Goal: Information Seeking & Learning: Understand process/instructions

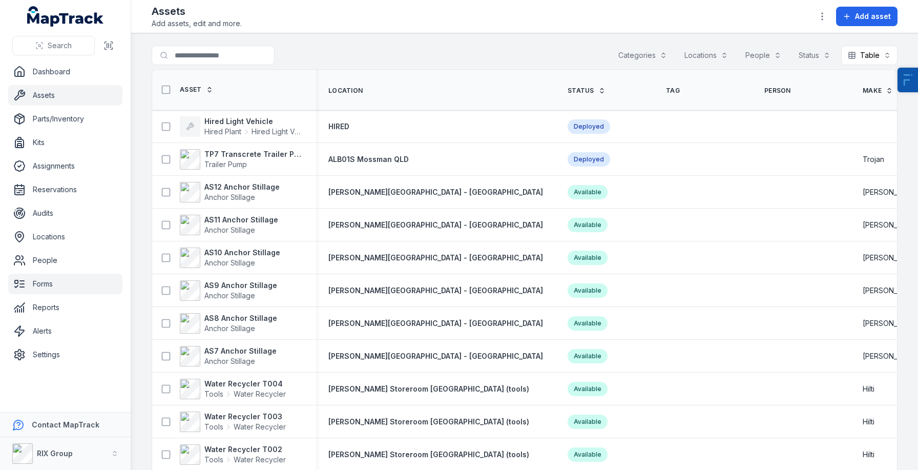
click at [52, 291] on link "Forms" at bounding box center [65, 284] width 114 height 20
click at [34, 278] on link "Forms" at bounding box center [65, 284] width 114 height 20
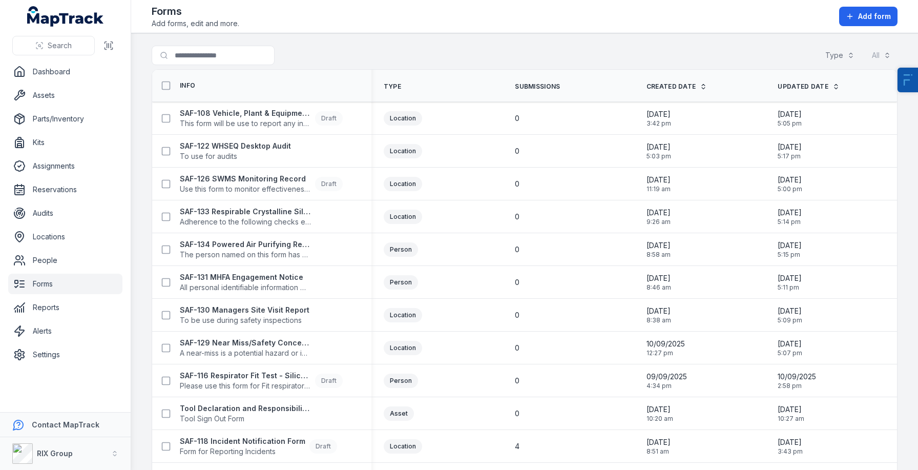
click at [538, 82] on span "Submissions" at bounding box center [537, 86] width 45 height 8
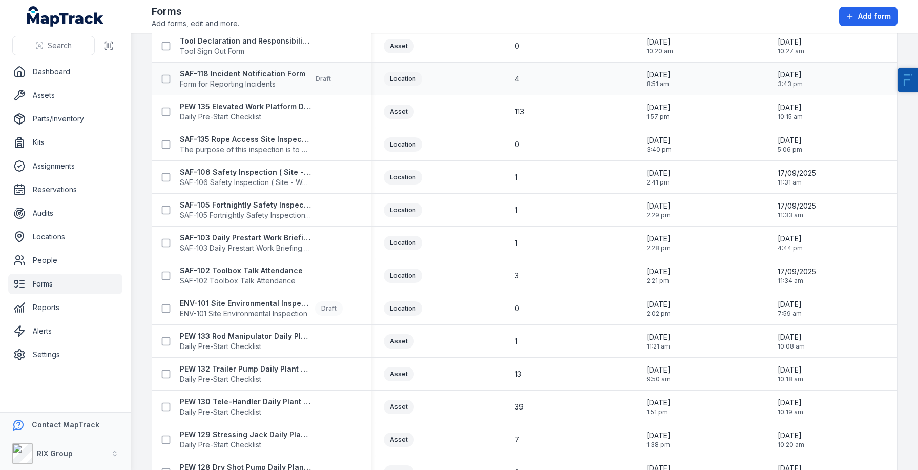
scroll to position [424, 0]
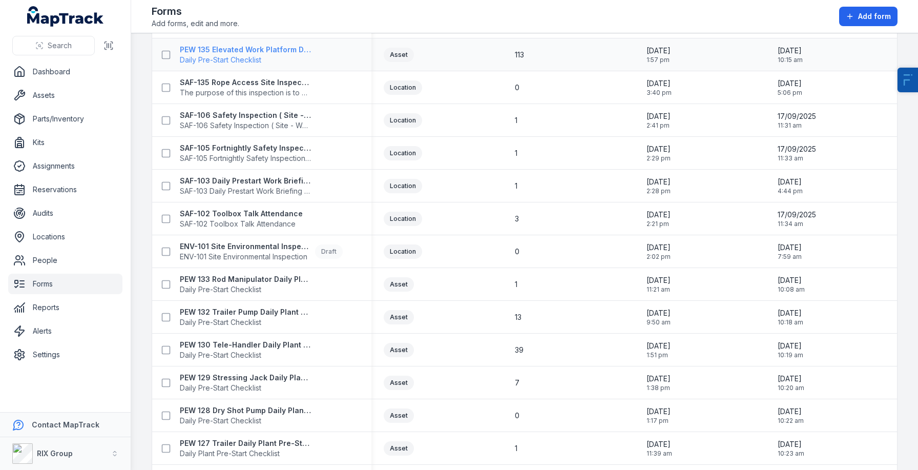
click at [251, 50] on strong "PEW 135 Elevated Work Platform Daily Pre-Start Checklist" at bounding box center [245, 50] width 131 height 10
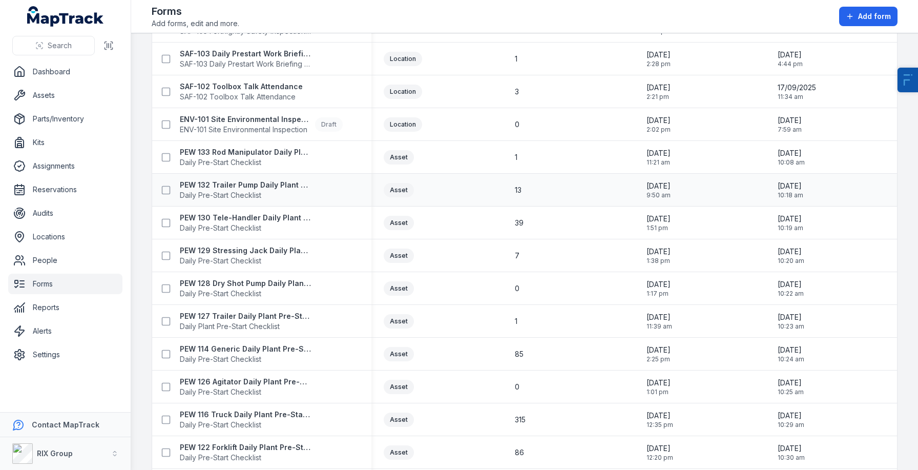
scroll to position [558, 0]
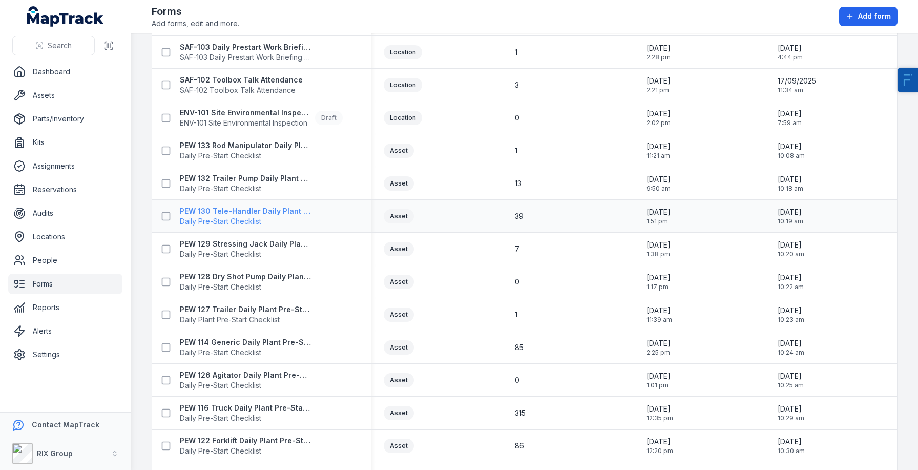
click at [228, 214] on strong "PEW 130 Tele-Handler Daily Plant Pre-Start" at bounding box center [245, 211] width 131 height 10
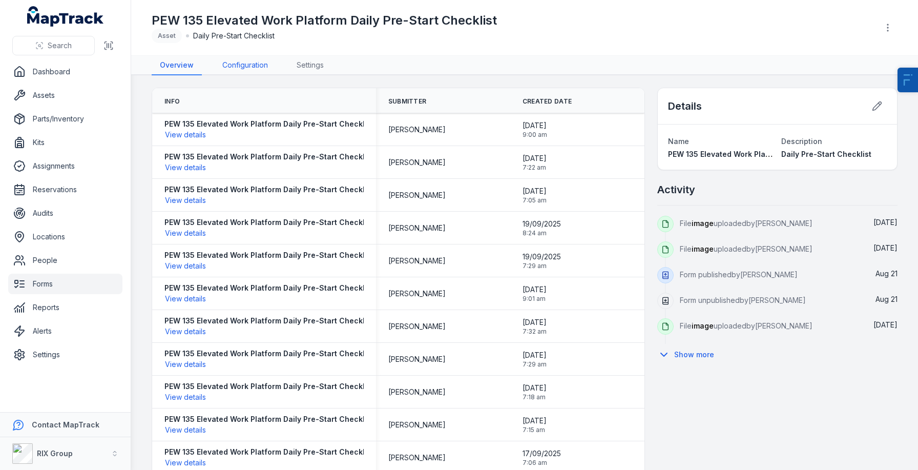
click at [241, 59] on link "Configuration" at bounding box center [245, 65] width 62 height 19
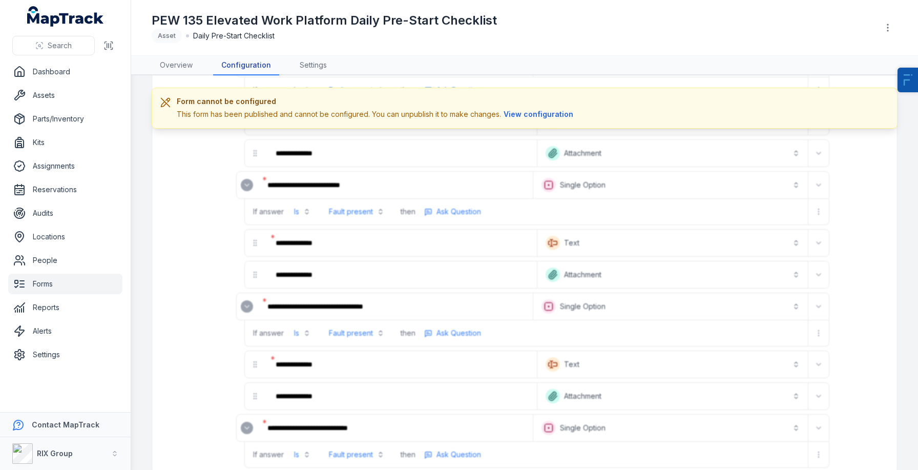
scroll to position [445, 0]
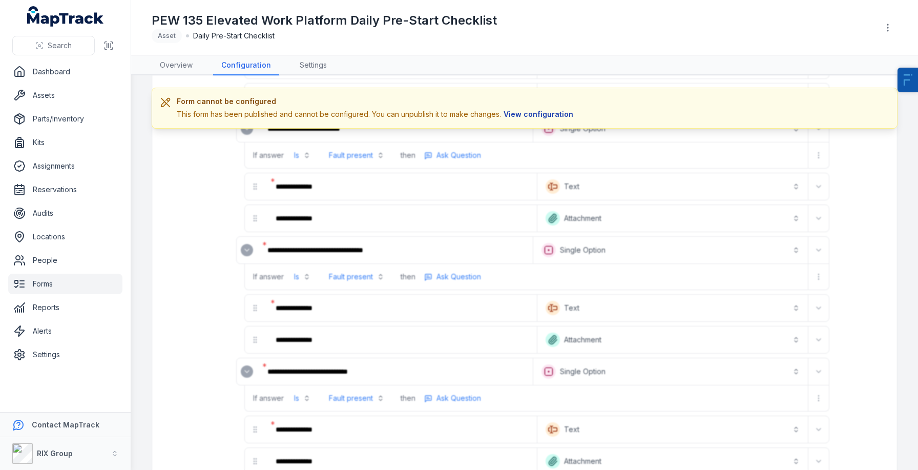
click at [533, 114] on button "View configuration" at bounding box center [538, 114] width 75 height 11
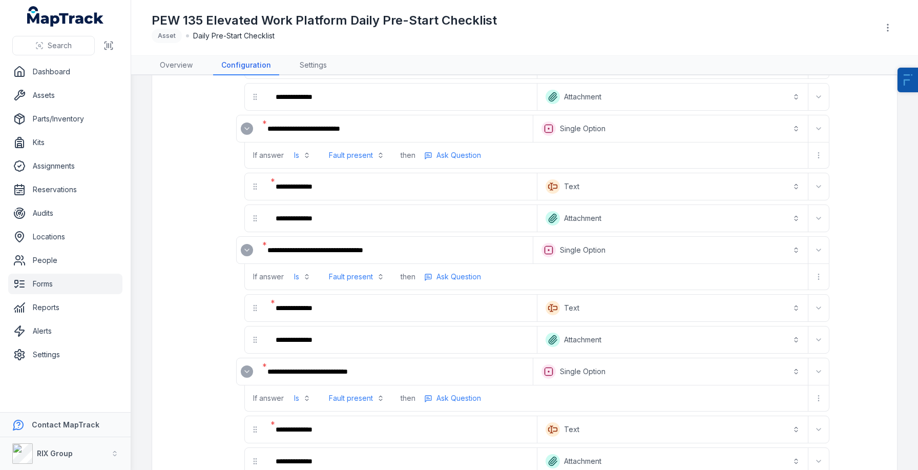
scroll to position [442, 0]
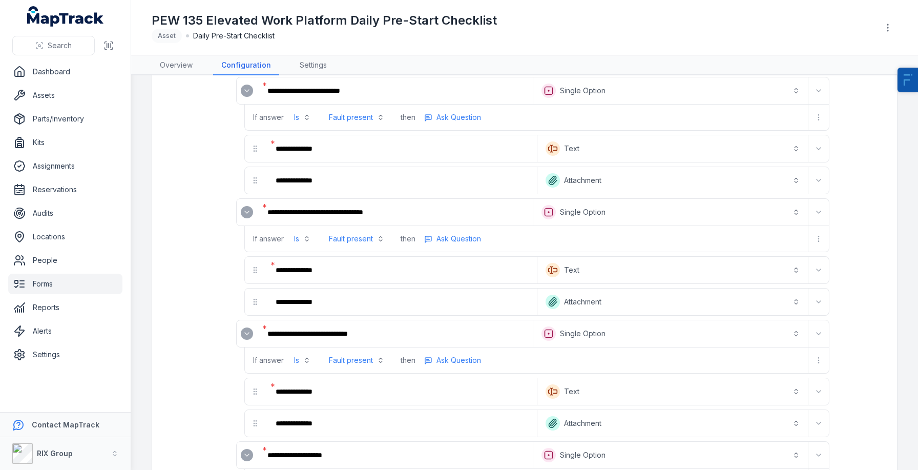
click at [362, 240] on button "Fault present" at bounding box center [357, 238] width 68 height 18
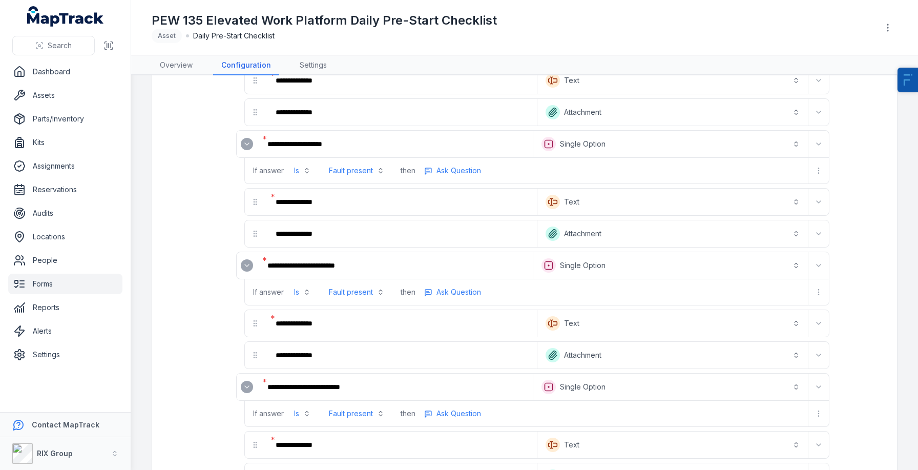
scroll to position [759, 0]
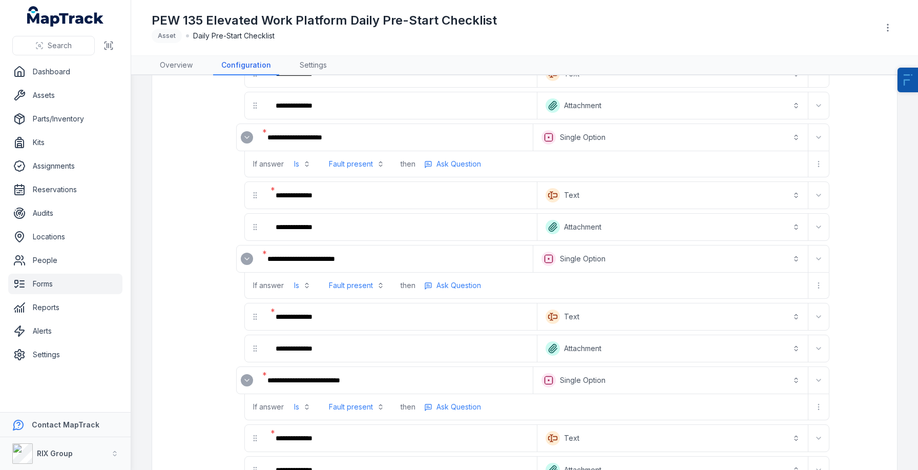
click at [57, 284] on link "Forms" at bounding box center [65, 284] width 114 height 20
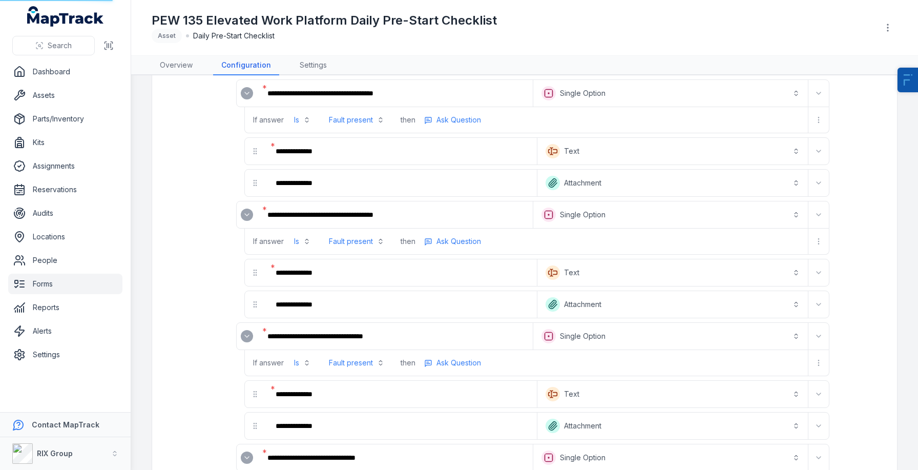
scroll to position [2375, 0]
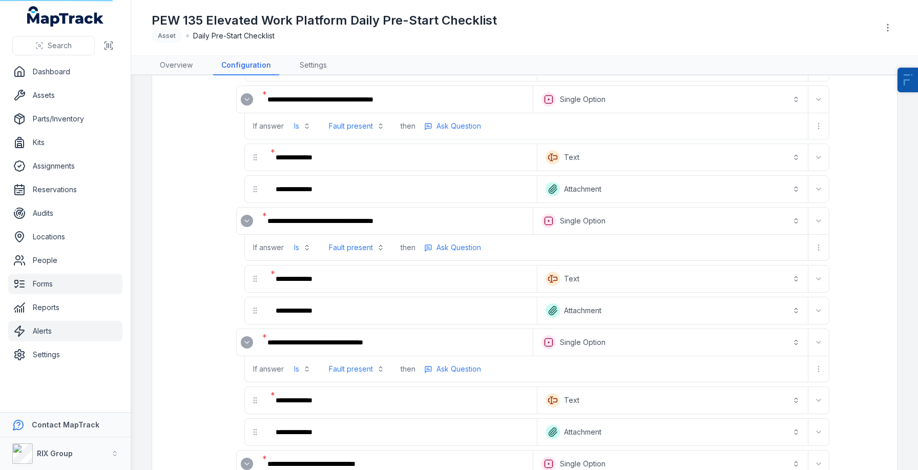
click at [72, 324] on link "Alerts" at bounding box center [65, 331] width 114 height 20
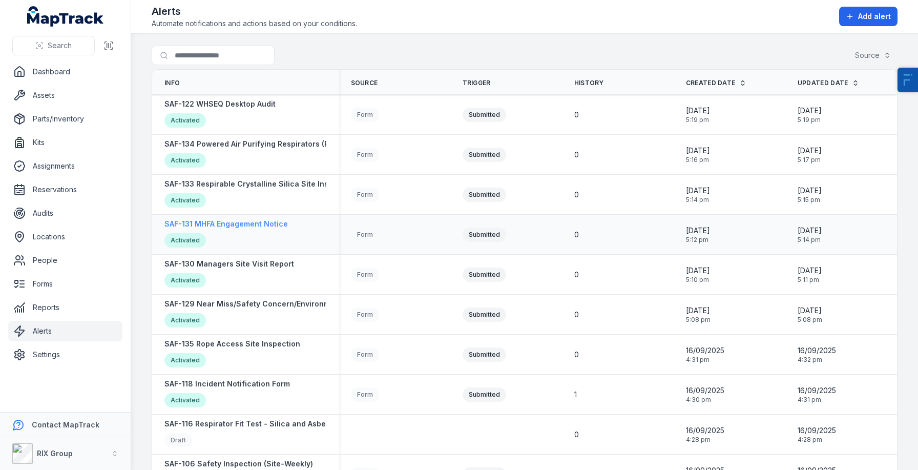
click at [247, 229] on div "SAF-131 MHFA Engagement Notice Activated" at bounding box center [225, 234] width 123 height 31
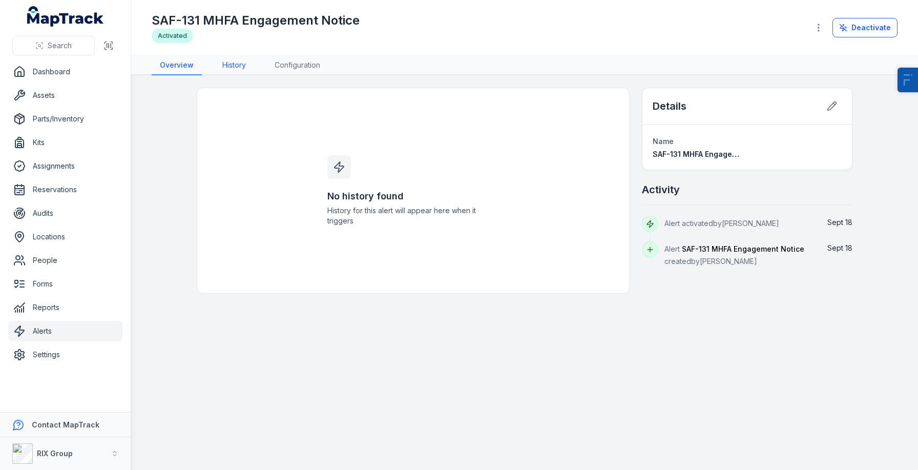
click at [239, 59] on link "History" at bounding box center [234, 65] width 40 height 19
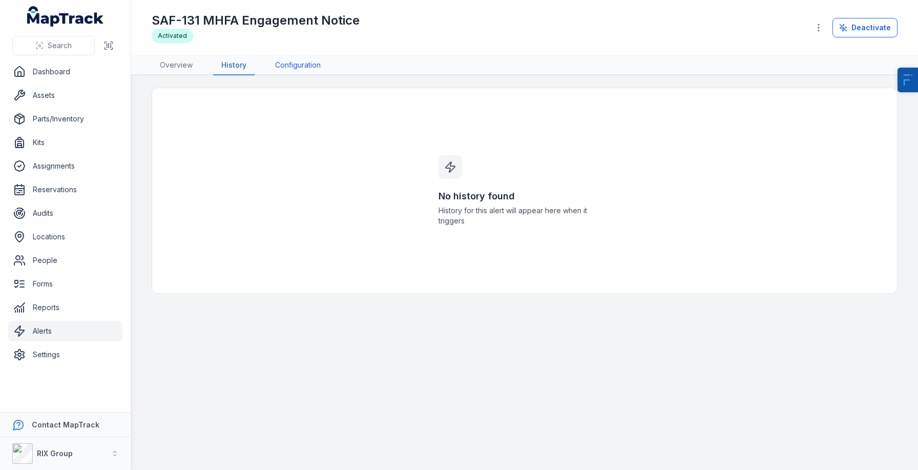
click at [279, 65] on link "Configuration" at bounding box center [298, 65] width 62 height 19
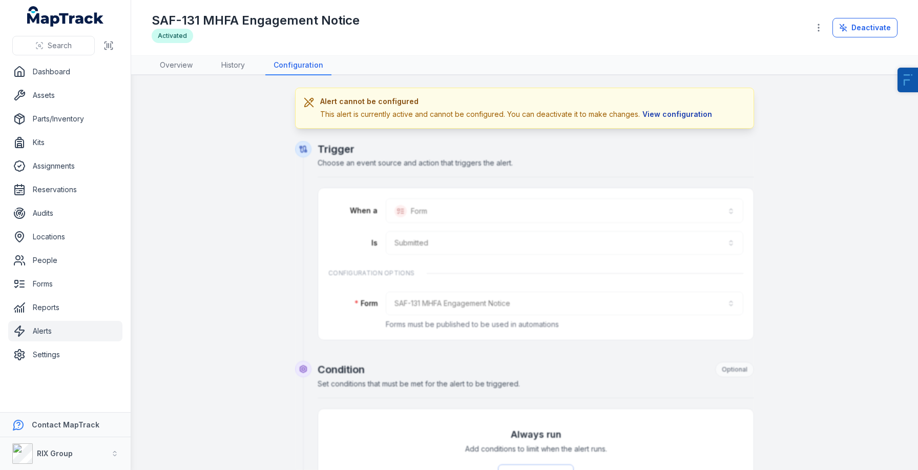
click at [658, 113] on button "View configuration" at bounding box center [677, 114] width 75 height 11
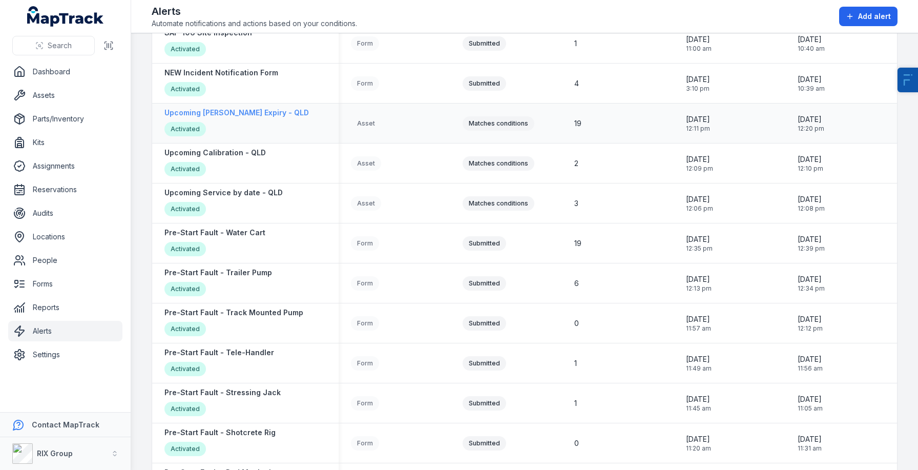
scroll to position [782, 0]
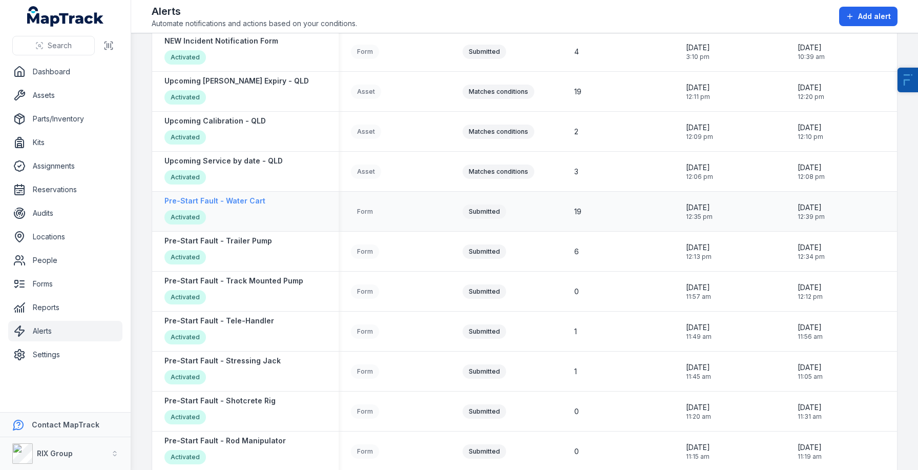
click at [241, 199] on strong "Pre-Start Fault - Water Cart" at bounding box center [214, 201] width 101 height 10
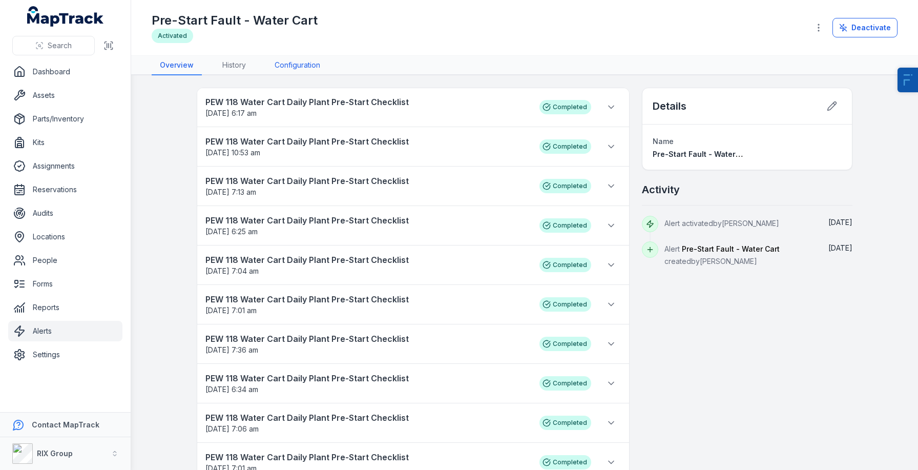
click at [297, 59] on link "Configuration" at bounding box center [297, 65] width 62 height 19
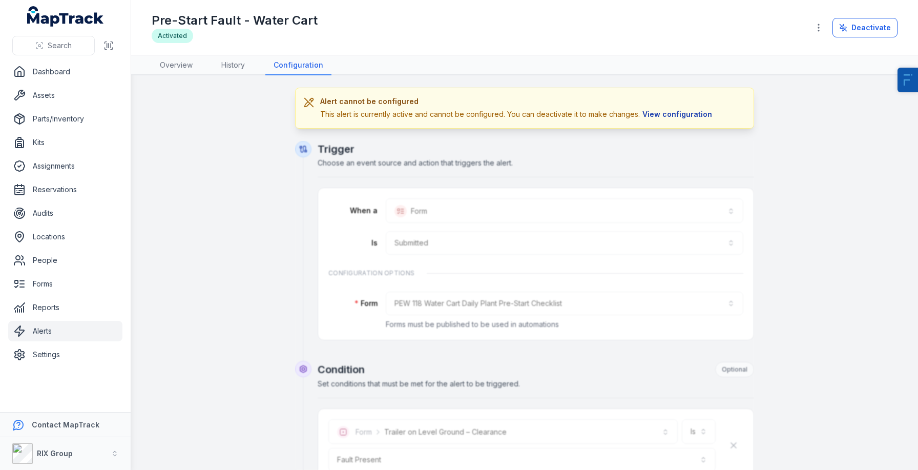
click at [683, 117] on button "View configuration" at bounding box center [677, 114] width 75 height 11
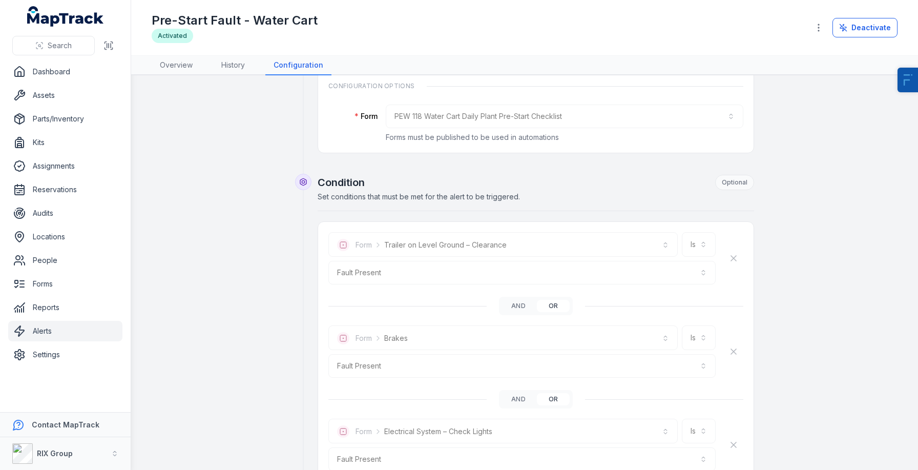
scroll to position [162, 0]
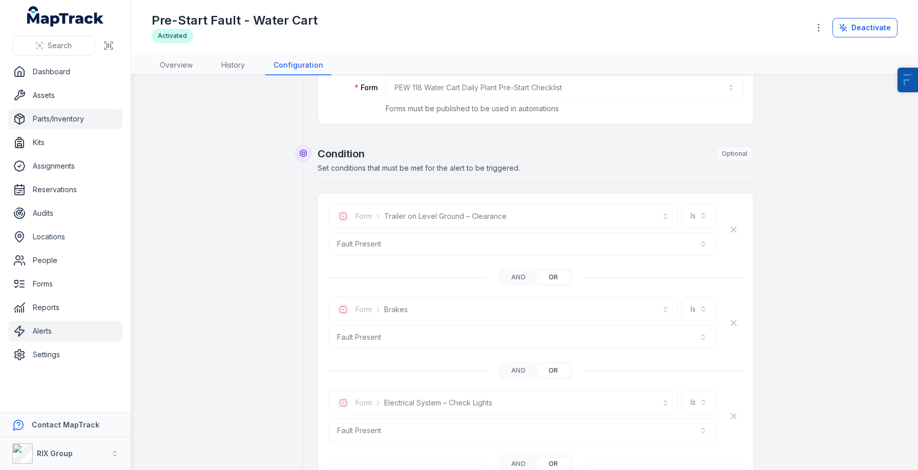
click at [89, 123] on link "Parts/Inventory" at bounding box center [65, 119] width 114 height 20
